Goal: Transaction & Acquisition: Purchase product/service

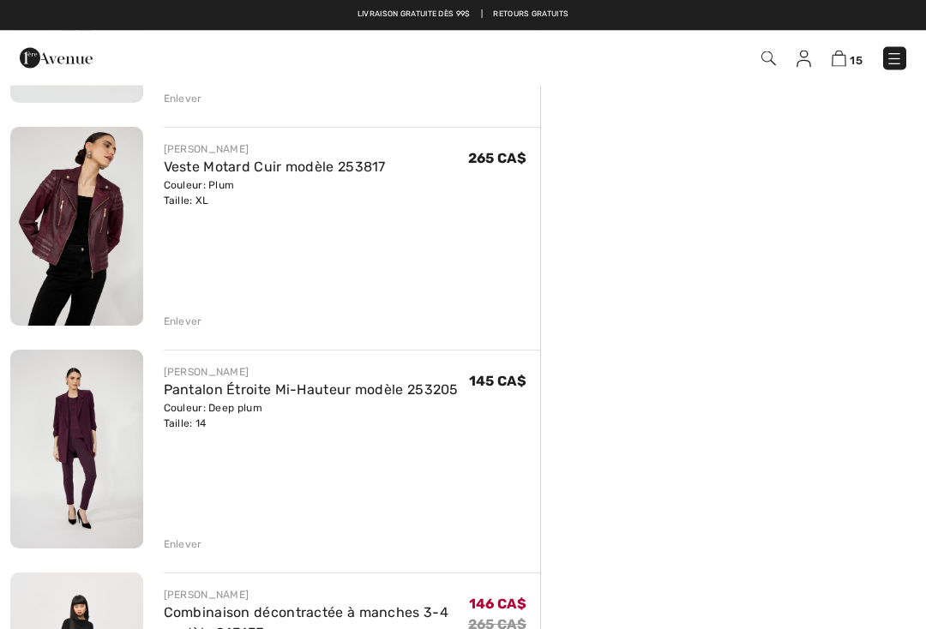
scroll to position [1878, 0]
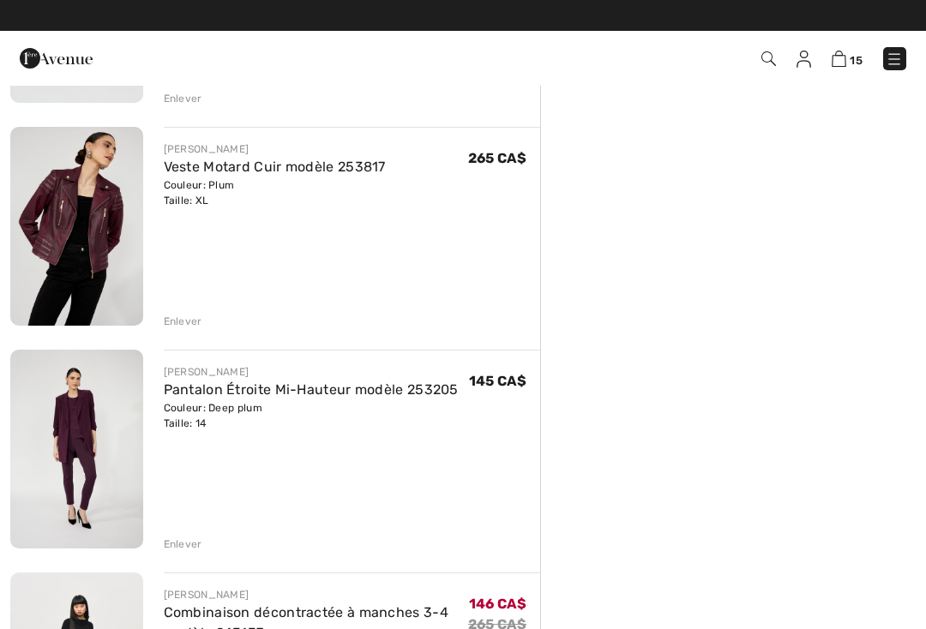
click at [289, 168] on link "Veste Motard Cuir modèle 253817" at bounding box center [275, 167] width 222 height 16
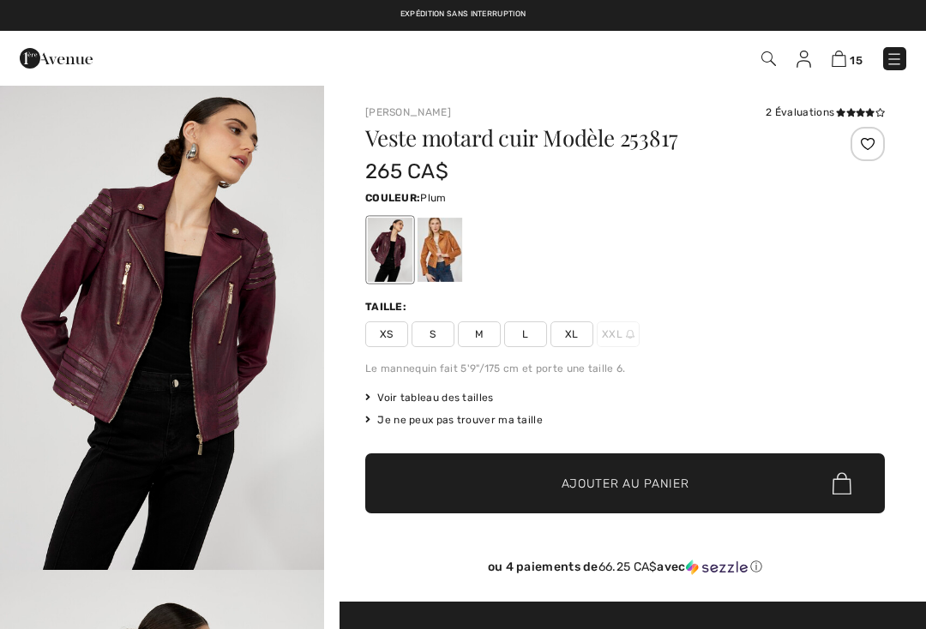
checkbox input "true"
click at [474, 396] on span "Voir tableau des tailles" at bounding box center [429, 397] width 129 height 15
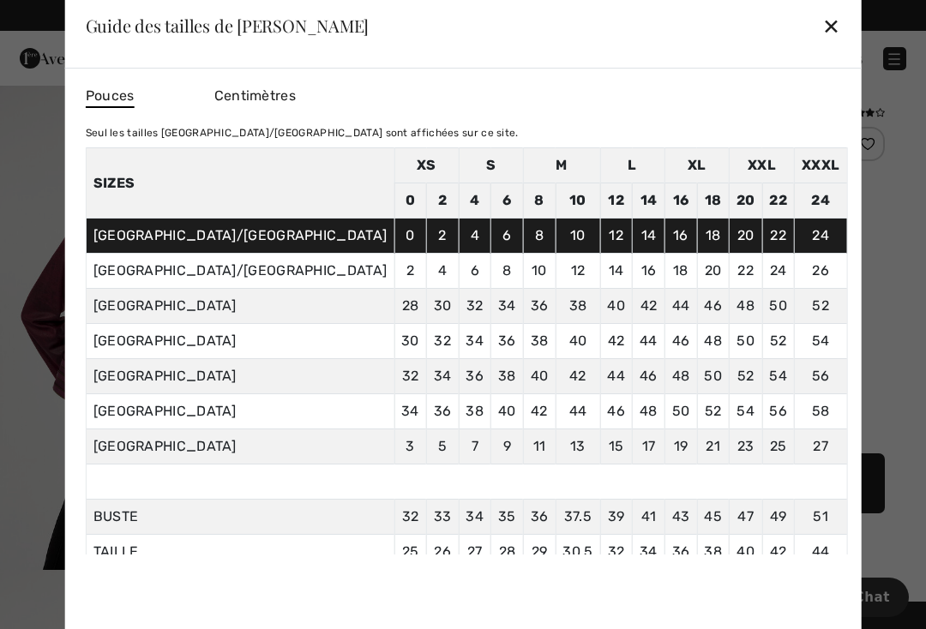
click at [822, 30] on div "✕" at bounding box center [831, 26] width 18 height 36
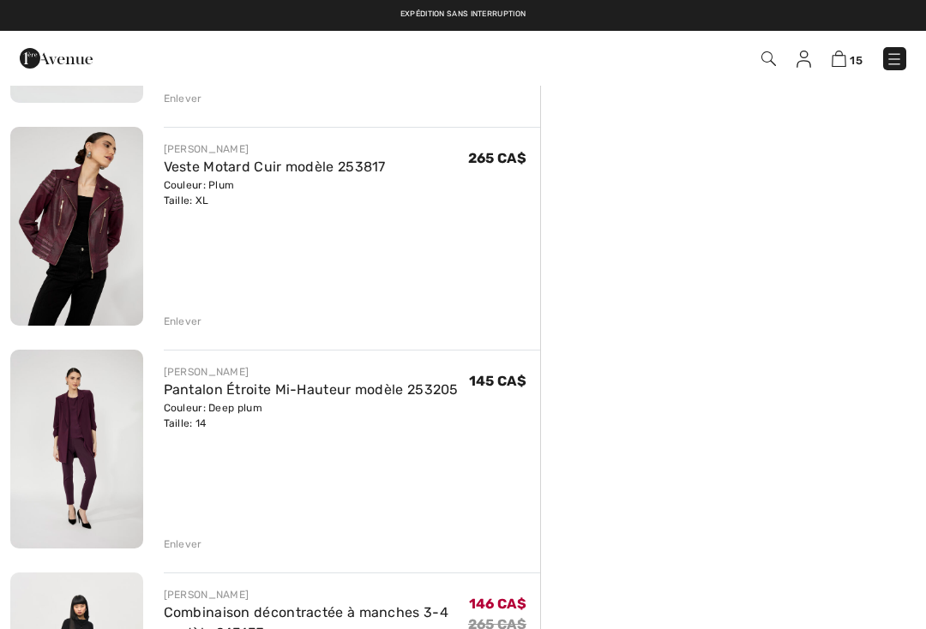
click at [177, 315] on div "Enlever" at bounding box center [183, 321] width 39 height 15
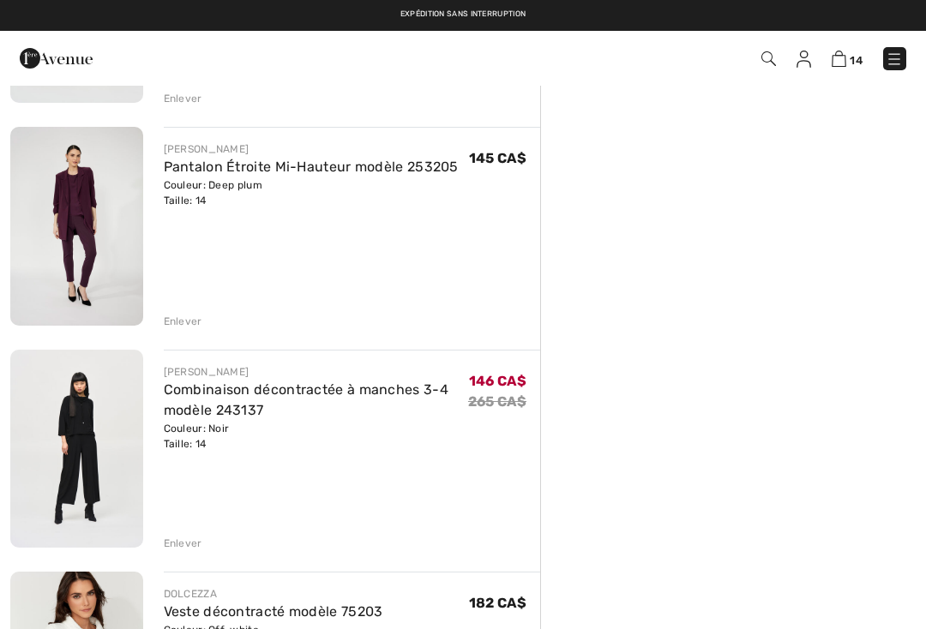
click at [185, 320] on div "Enlever" at bounding box center [183, 321] width 39 height 15
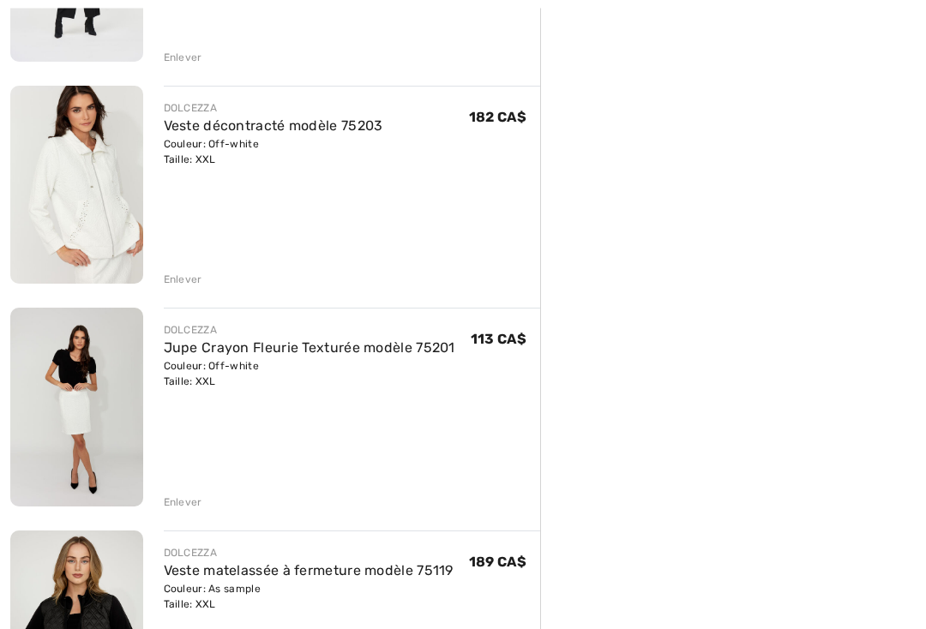
scroll to position [2142, 0]
click at [182, 501] on div "Enlever" at bounding box center [183, 501] width 39 height 15
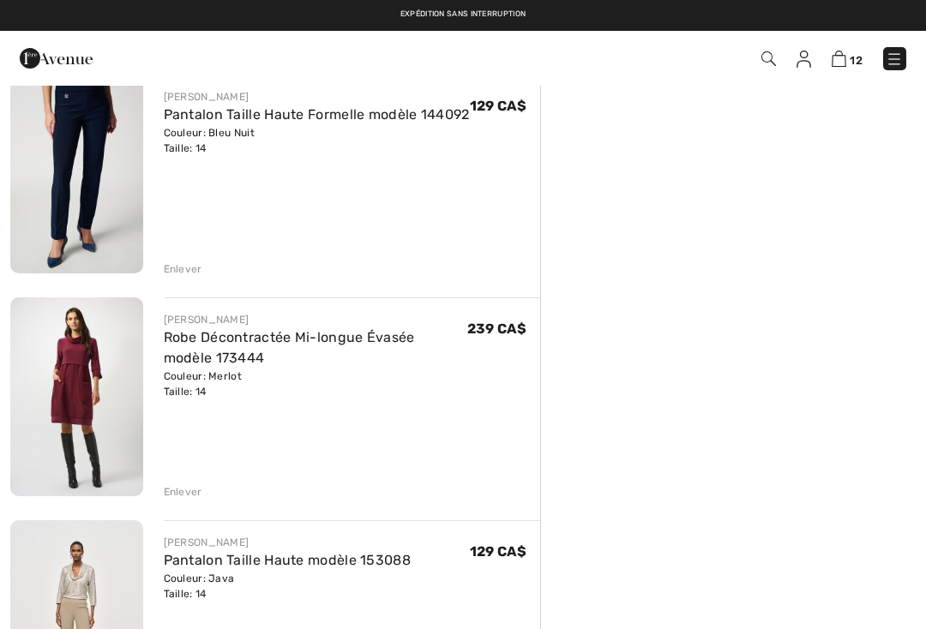
scroll to position [1261, 0]
click at [183, 498] on div "Enlever" at bounding box center [183, 492] width 39 height 15
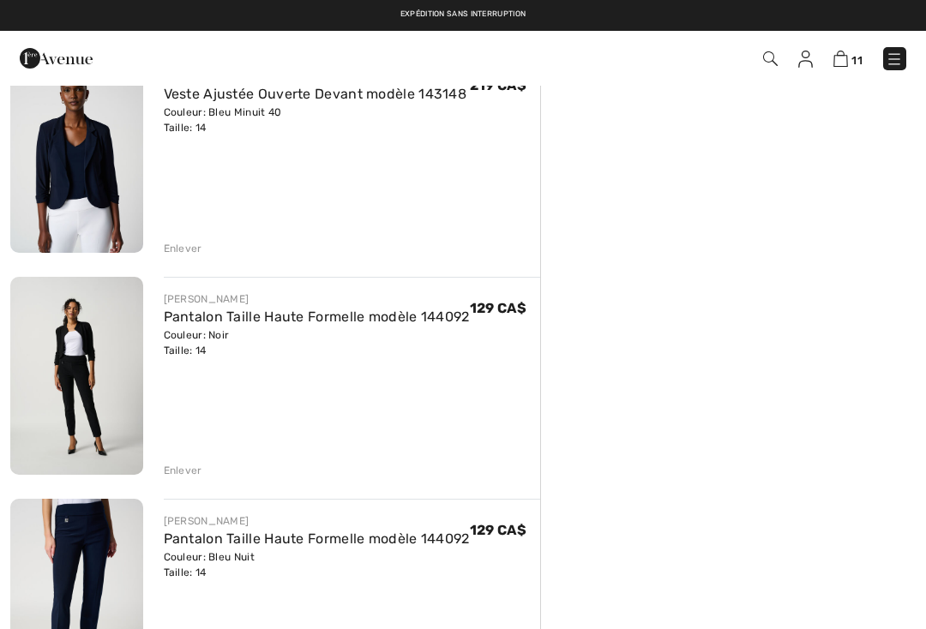
scroll to position [837, 0]
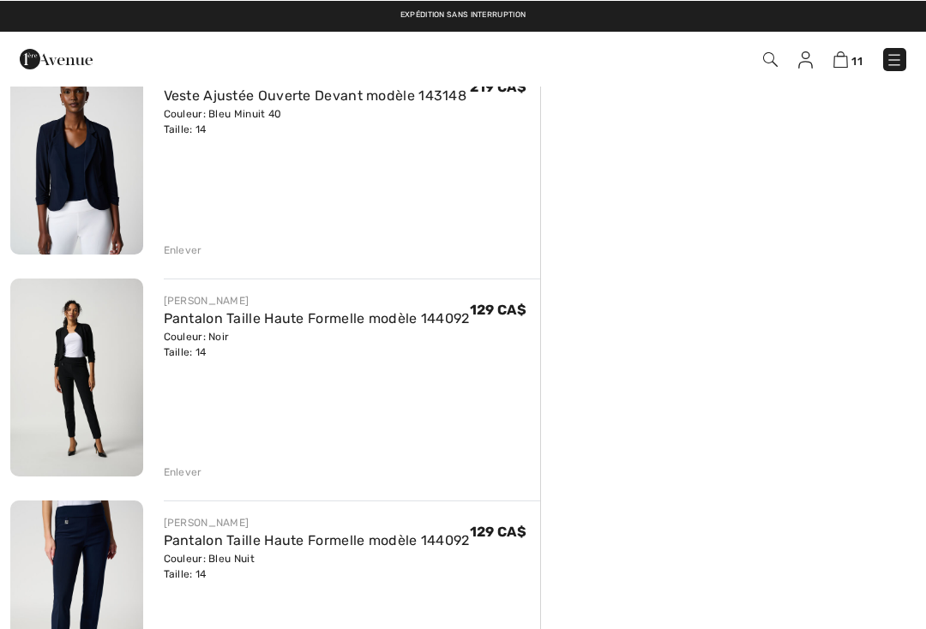
click at [183, 474] on div "Enlever" at bounding box center [183, 471] width 39 height 15
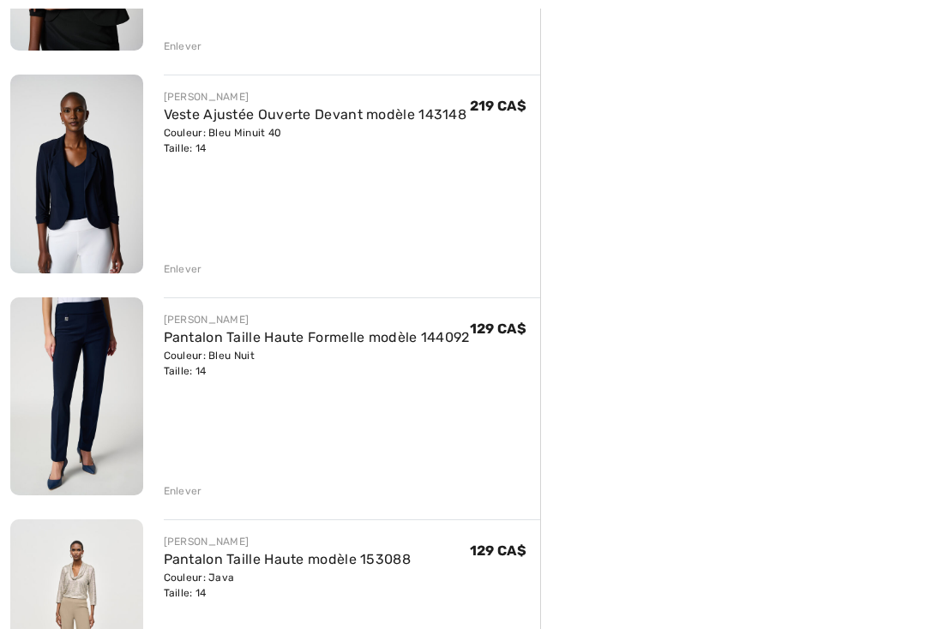
scroll to position [818, 0]
click at [179, 488] on div "Enlever" at bounding box center [183, 490] width 39 height 15
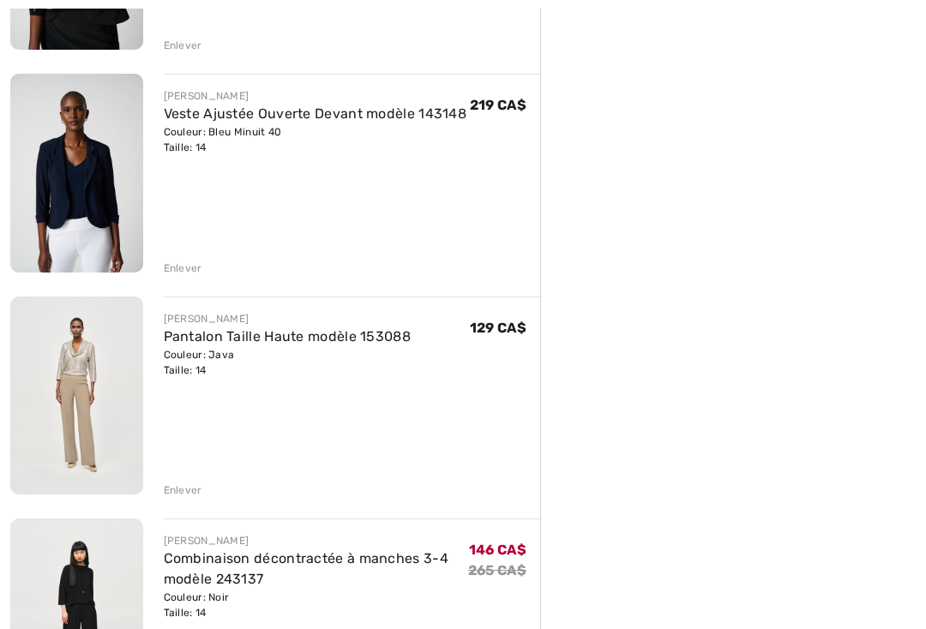
click at [185, 267] on div "Enlever" at bounding box center [183, 268] width 39 height 15
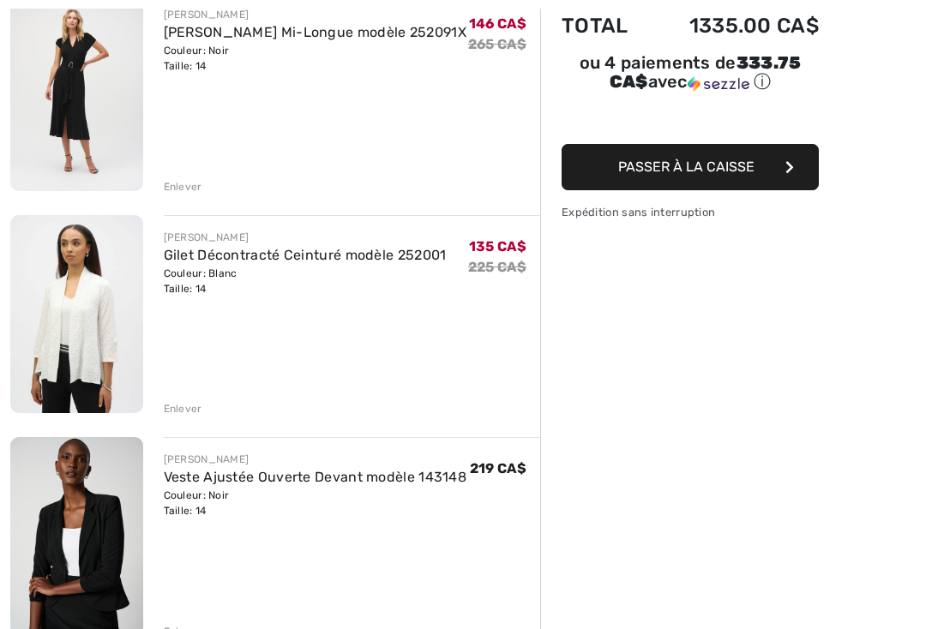
scroll to position [232, 0]
click at [190, 628] on div "Enlever" at bounding box center [183, 631] width 39 height 15
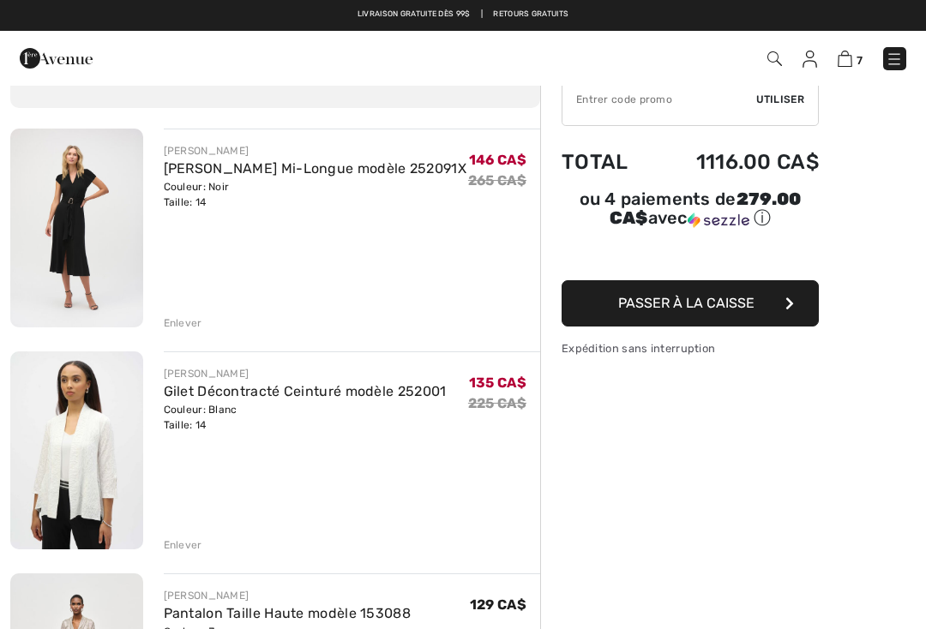
scroll to position [95, 0]
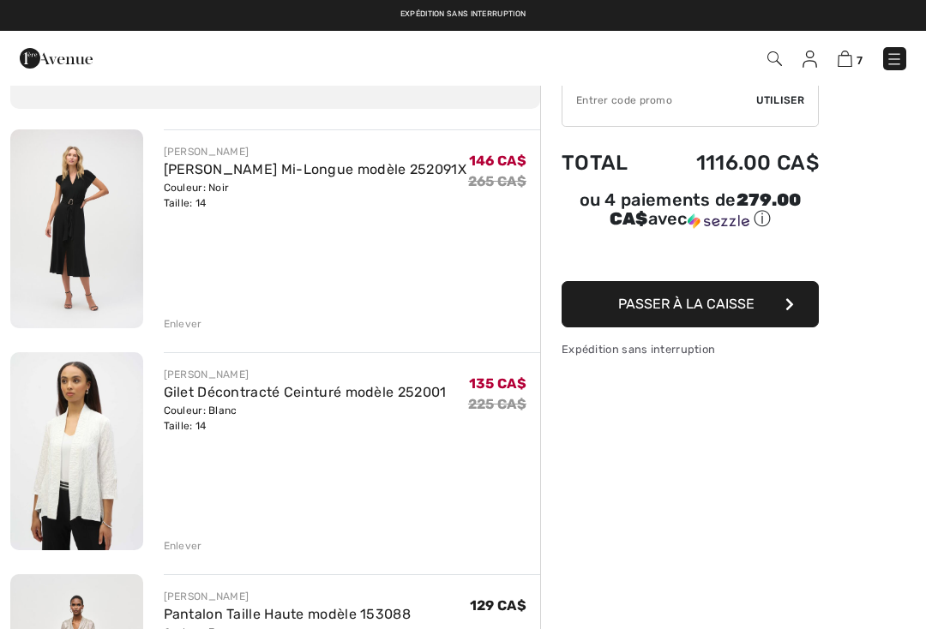
click at [279, 394] on link "Gilet Décontracté Ceinturé modèle 252001" at bounding box center [305, 392] width 283 height 16
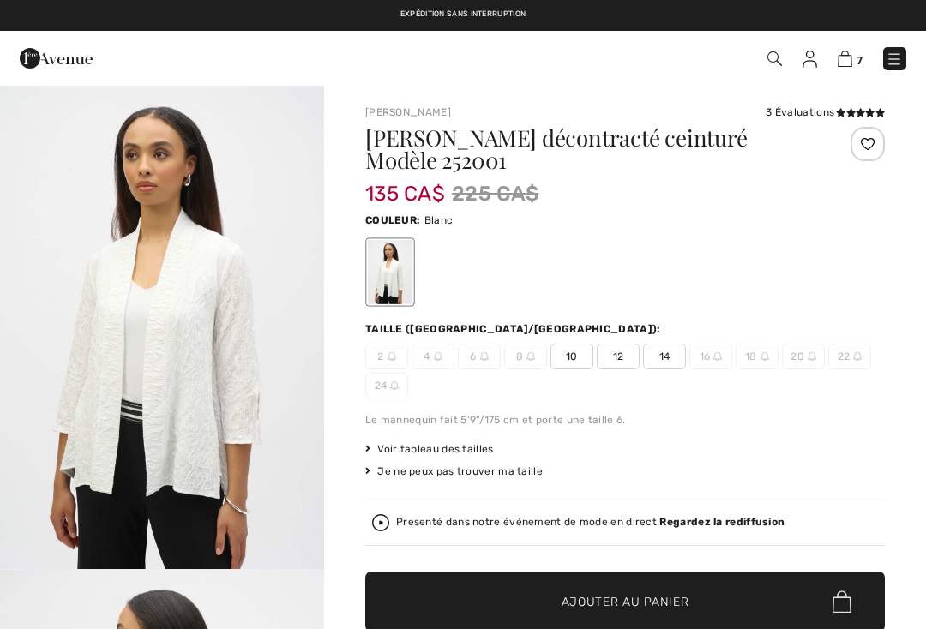
checkbox input "true"
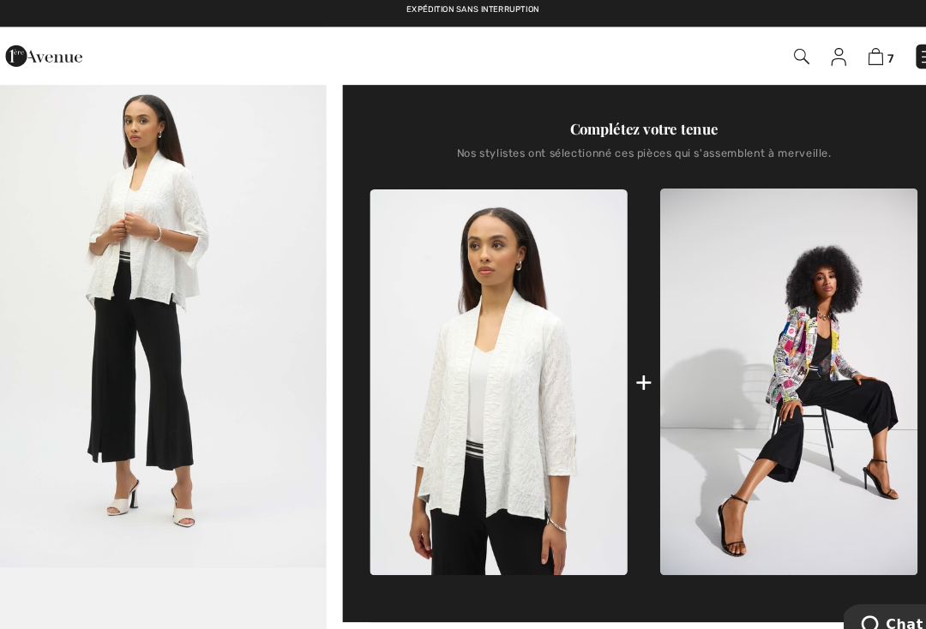
scroll to position [644, 0]
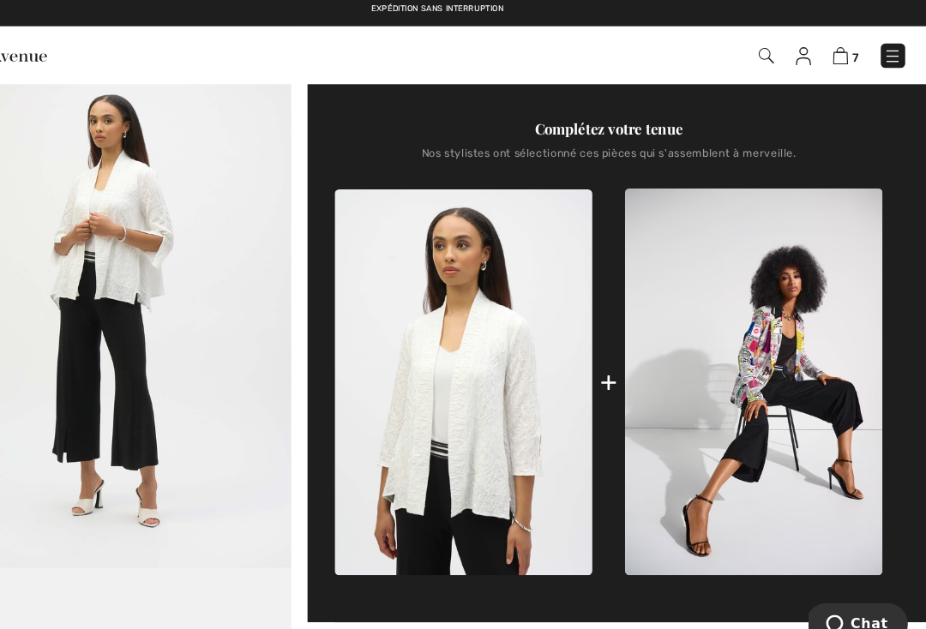
click at [616, 349] on div "+" at bounding box center [624, 368] width 16 height 39
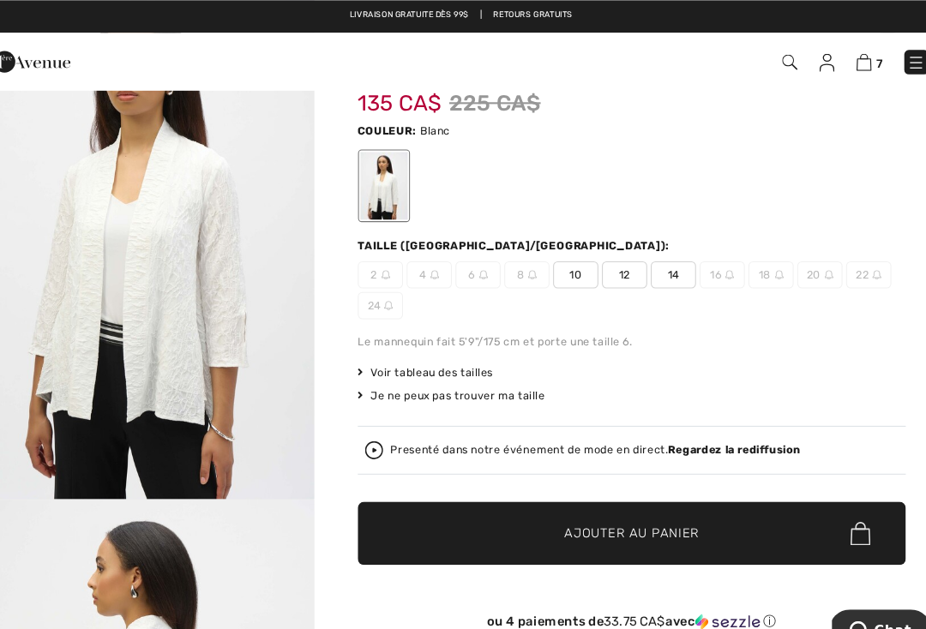
scroll to position [0, 0]
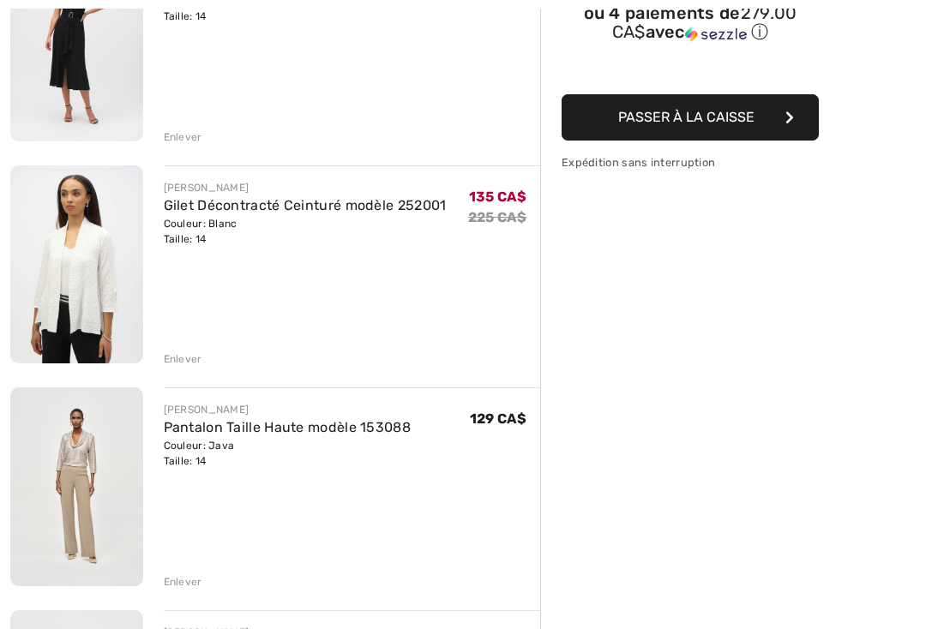
scroll to position [282, 0]
click at [222, 430] on link "Pantalon Taille Haute modèle 153088" at bounding box center [288, 427] width 248 height 16
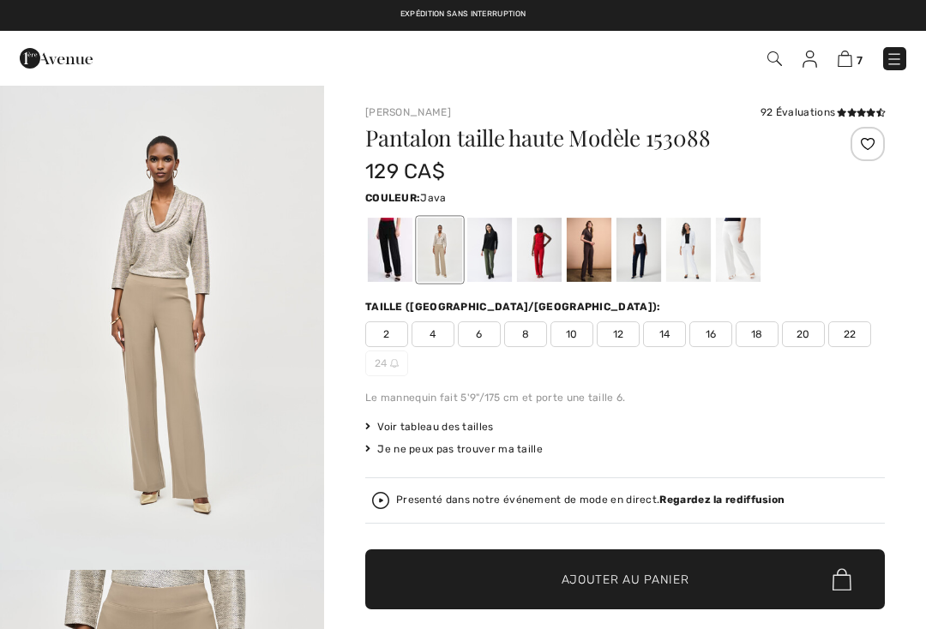
checkbox input "true"
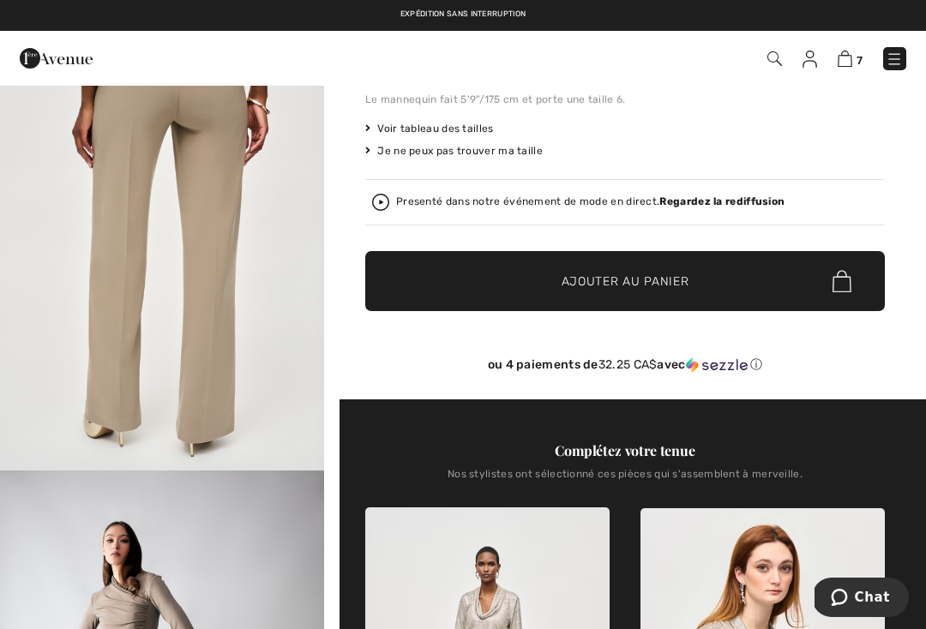
scroll to position [268, 0]
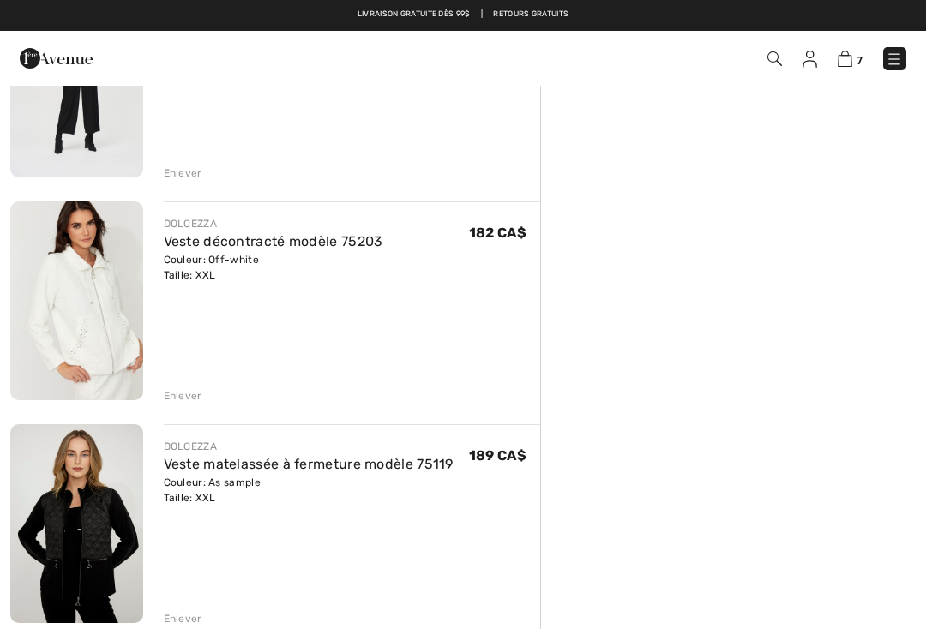
scroll to position [914, 0]
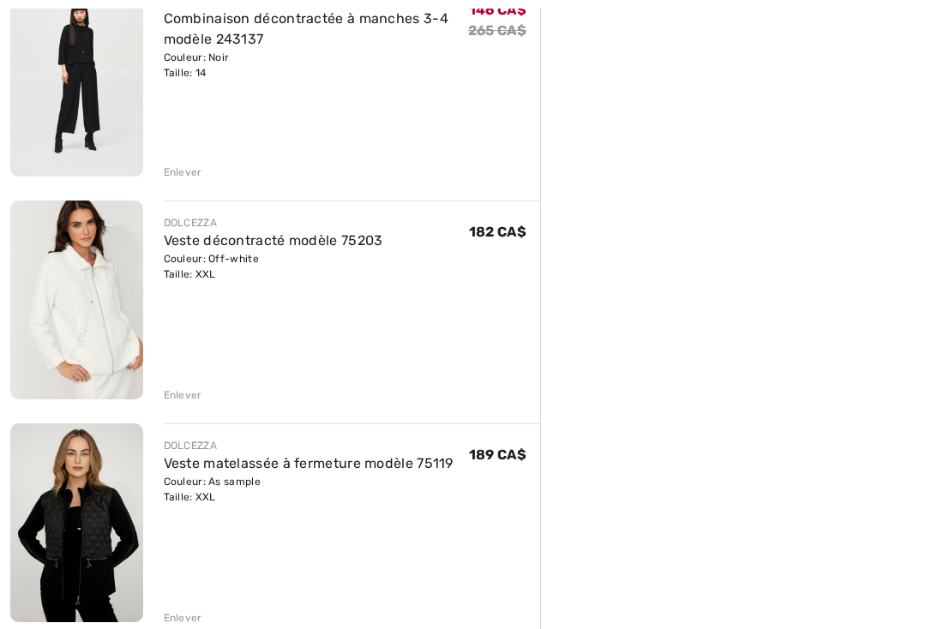
click at [251, 246] on link "Veste décontracté modèle 75203" at bounding box center [273, 240] width 219 height 16
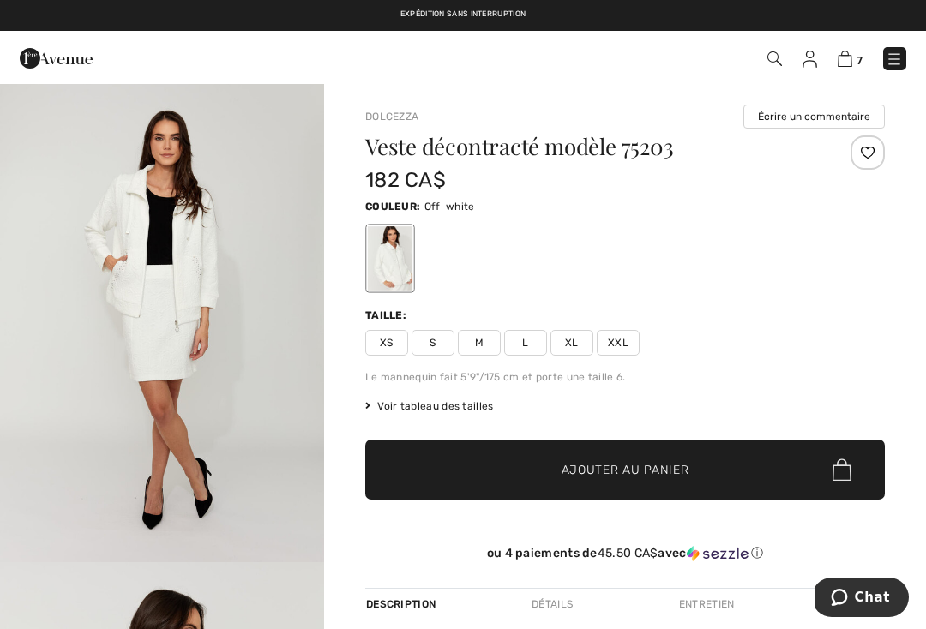
scroll to position [981, 0]
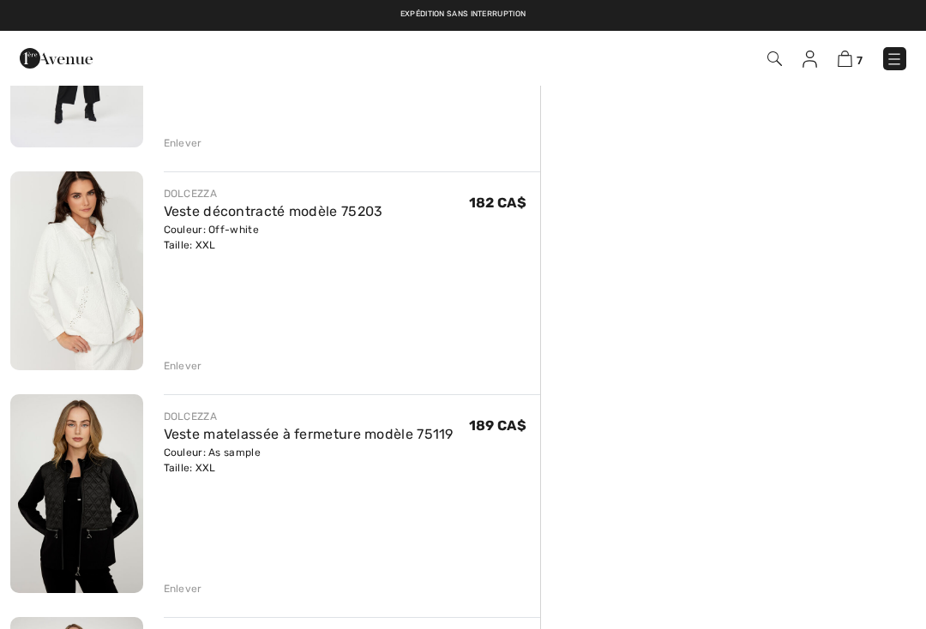
click at [185, 362] on div "Enlever" at bounding box center [183, 365] width 39 height 15
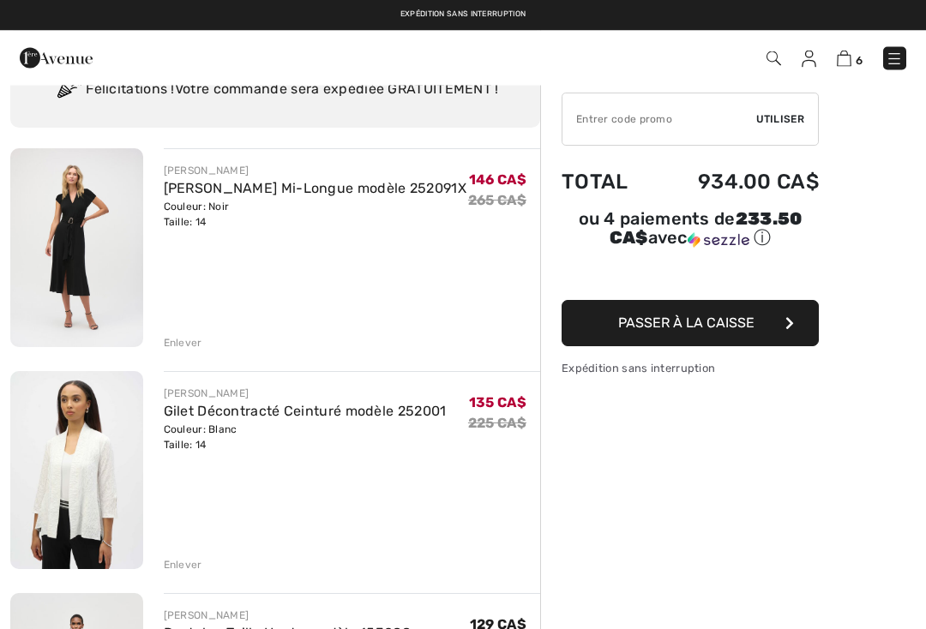
scroll to position [72, 0]
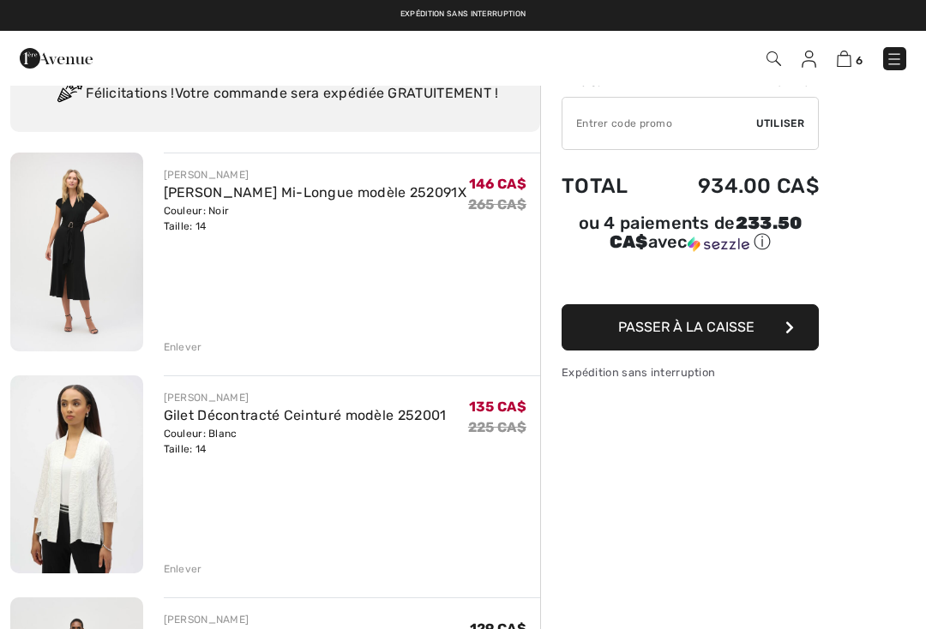
click at [183, 341] on div "Enlever" at bounding box center [183, 346] width 39 height 15
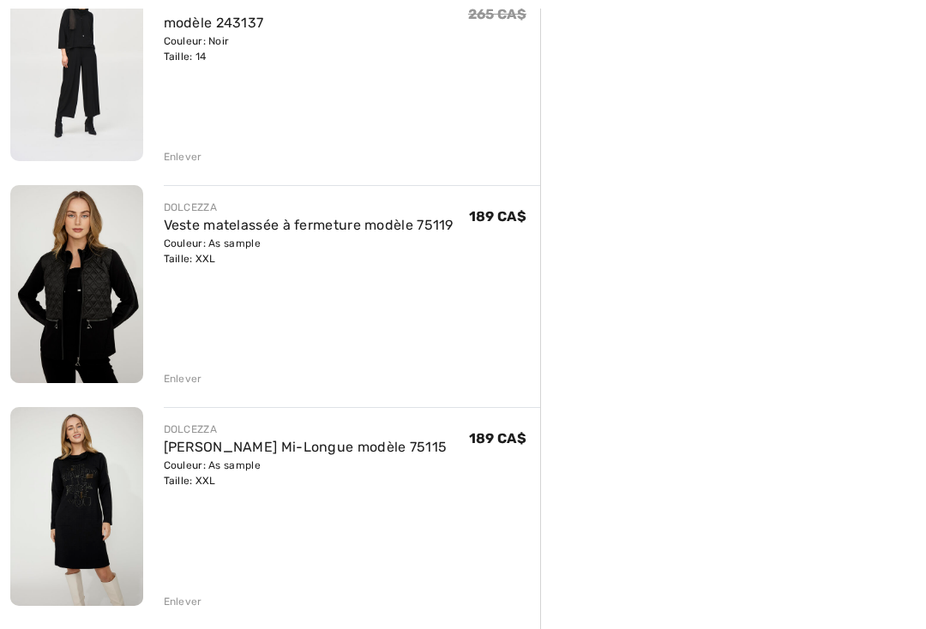
scroll to position [718, 0]
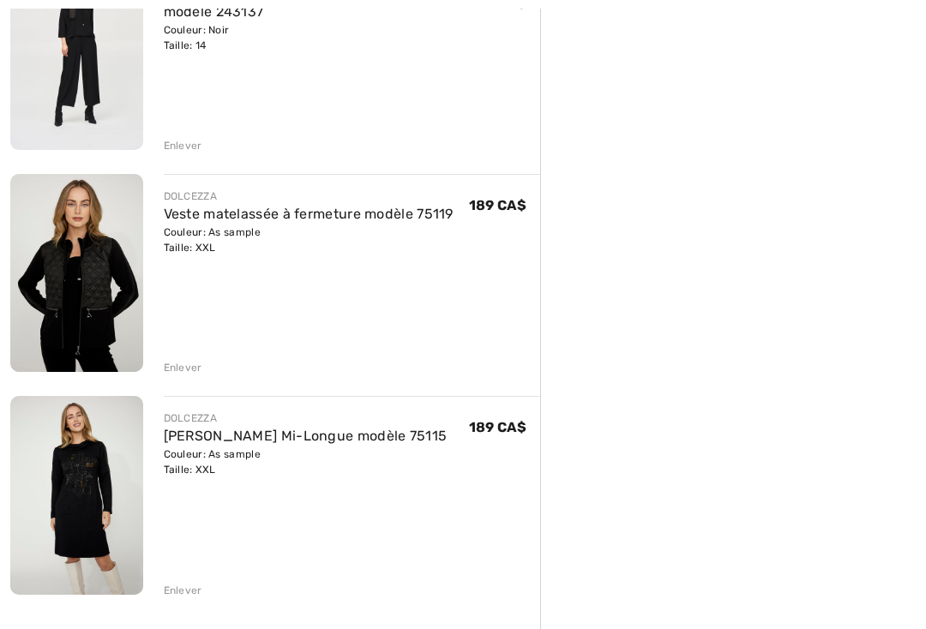
click at [92, 494] on img at bounding box center [76, 495] width 133 height 199
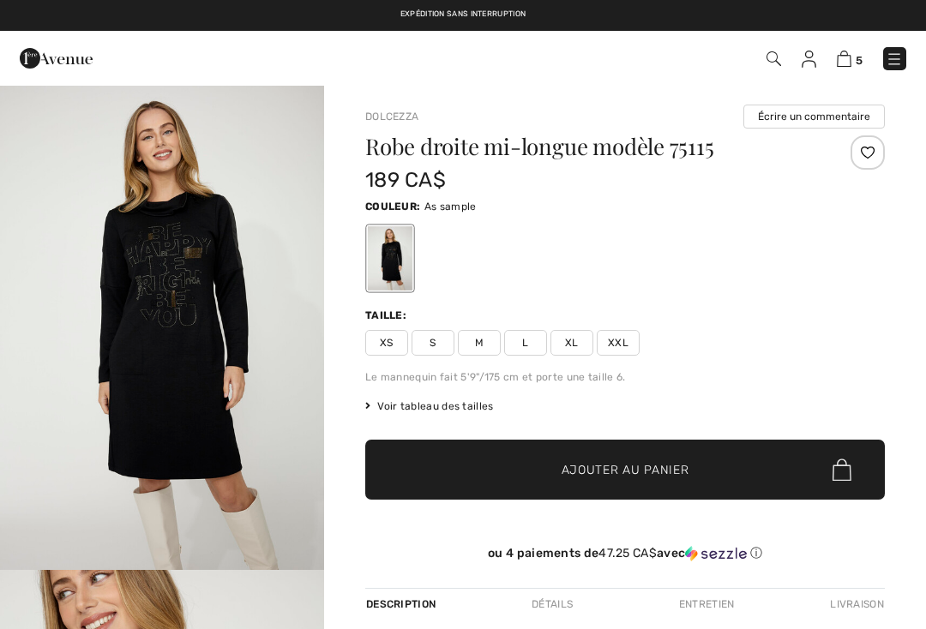
checkbox input "true"
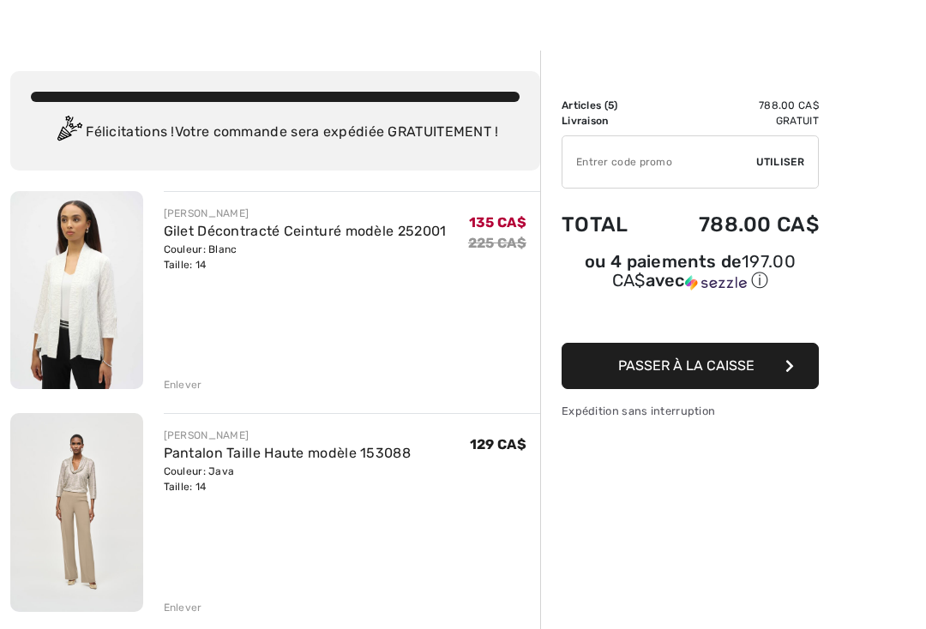
scroll to position [33, 0]
click at [184, 603] on div "Enlever" at bounding box center [183, 607] width 39 height 15
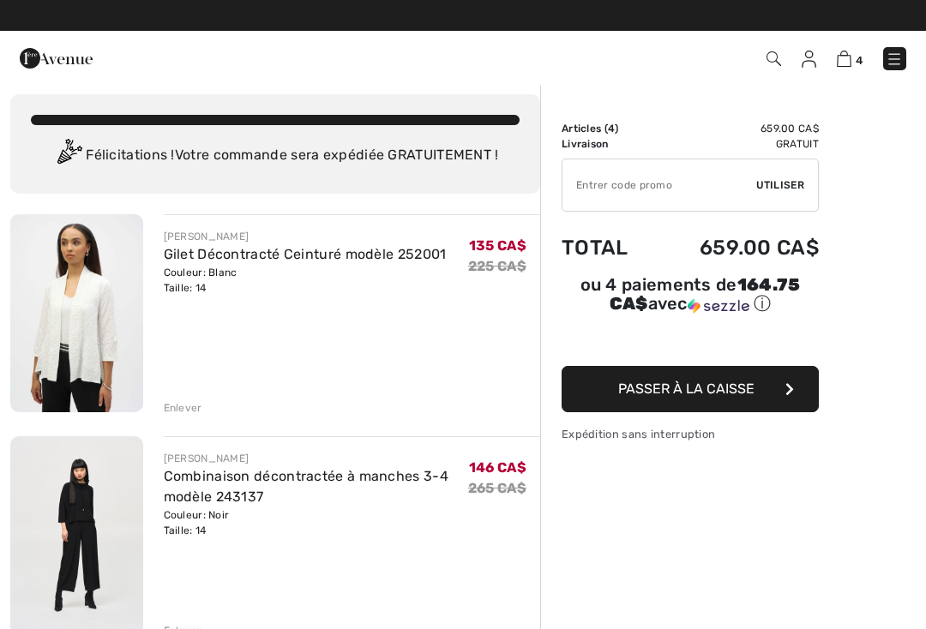
scroll to position [0, 0]
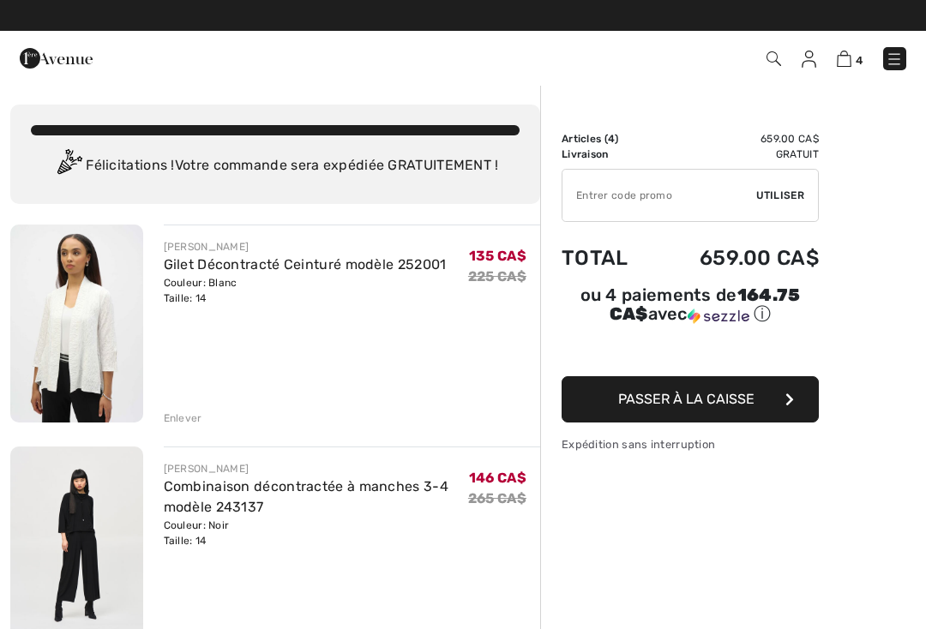
click at [650, 189] on input "TEXT" at bounding box center [659, 195] width 194 height 51
type input "NEW15"
click at [789, 187] on div "✔ Utiliser Enlever" at bounding box center [689, 195] width 257 height 53
click at [780, 203] on div "✔ Utiliser Enlever" at bounding box center [689, 195] width 257 height 53
click at [781, 198] on span "Utiliser" at bounding box center [780, 195] width 48 height 15
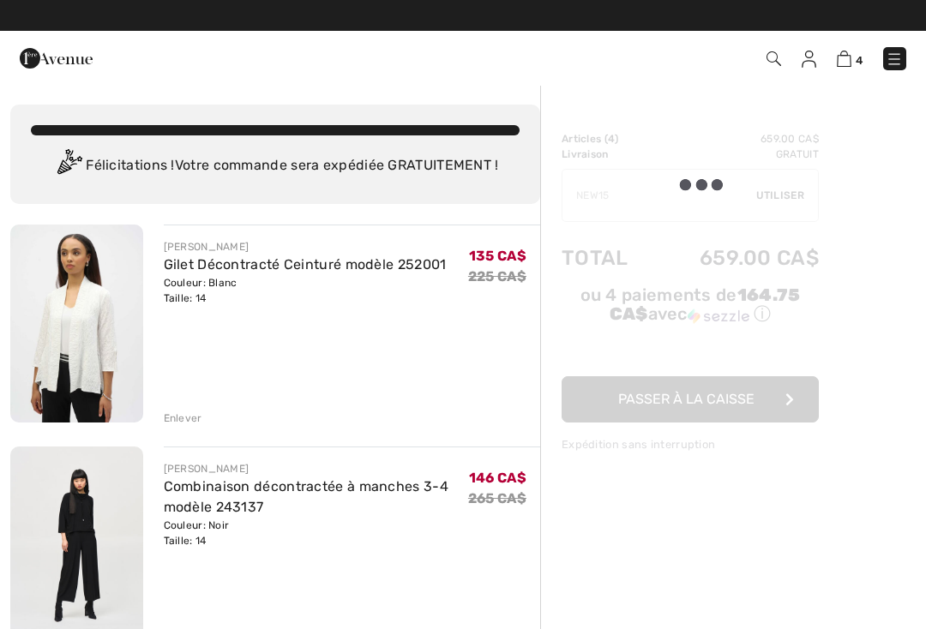
click at [786, 190] on div "✔ Utiliser Enlever" at bounding box center [689, 195] width 257 height 53
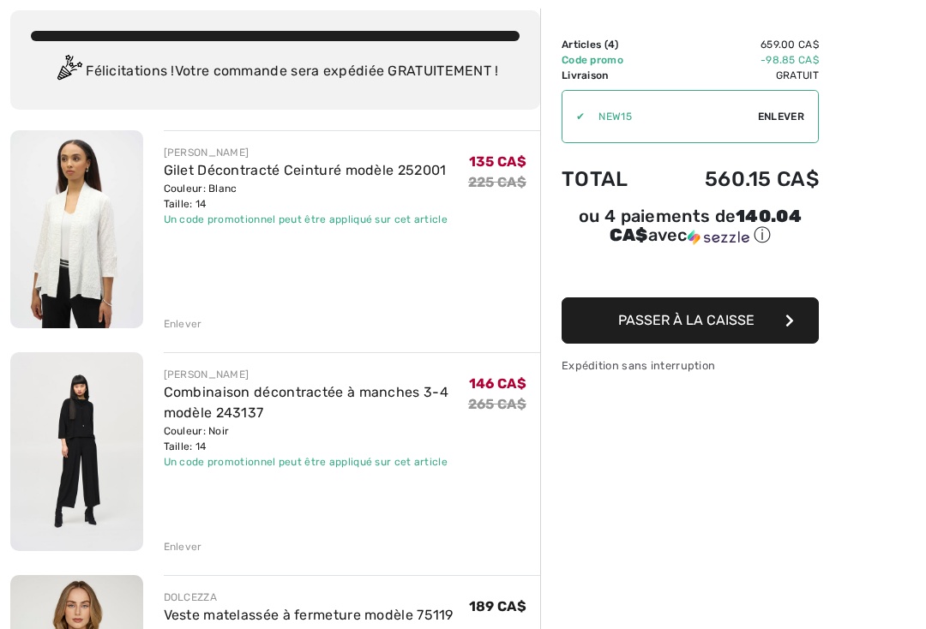
scroll to position [94, 0]
